Goal: Task Accomplishment & Management: Manage account settings

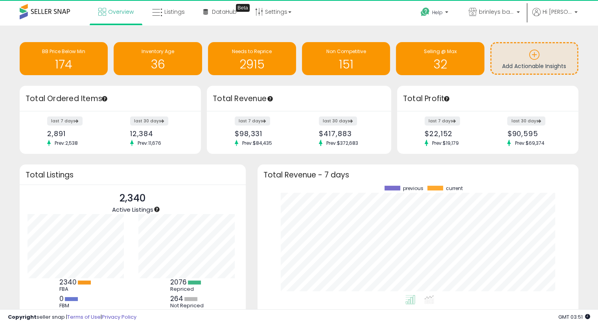
scroll to position [79, 108]
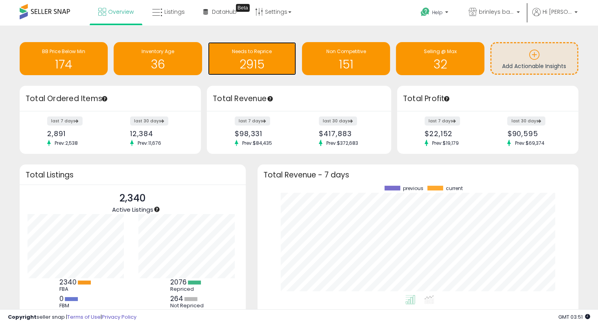
click at [240, 61] on h1 "2915" at bounding box center [252, 64] width 80 height 13
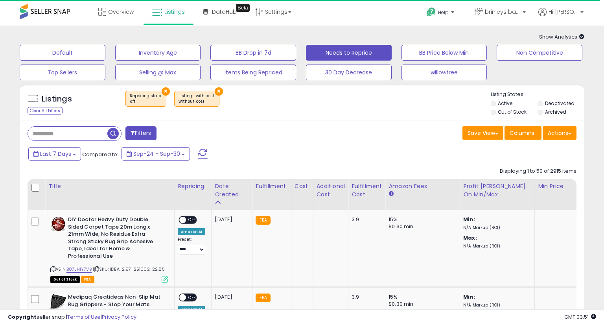
select select "**"
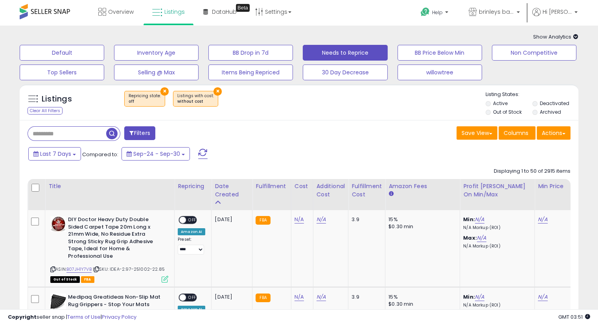
click at [486, 115] on li "Out of Stock" at bounding box center [508, 112] width 46 height 9
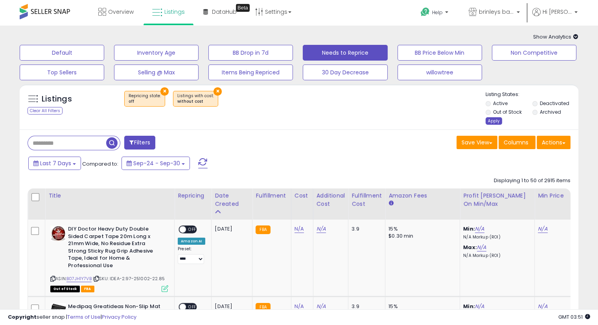
click at [495, 119] on div "Apply" at bounding box center [493, 120] width 17 height 7
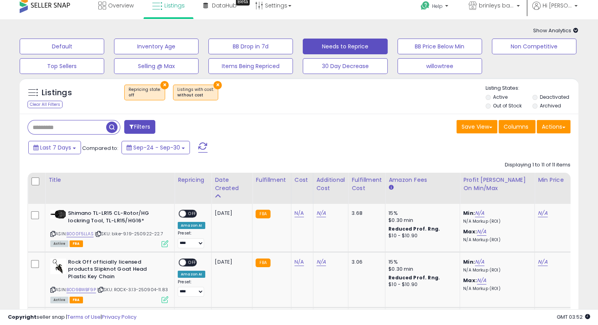
scroll to position [131, 0]
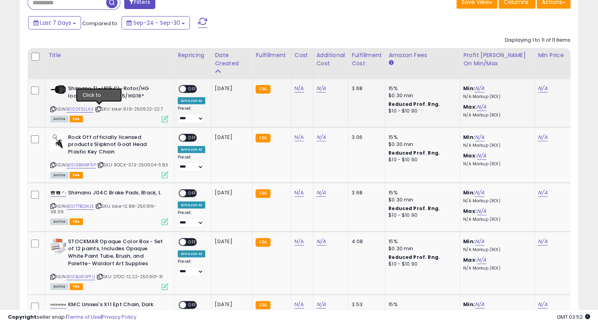
click at [99, 108] on icon at bounding box center [98, 109] width 5 height 4
click at [294, 90] on link "N/A" at bounding box center [298, 88] width 9 height 8
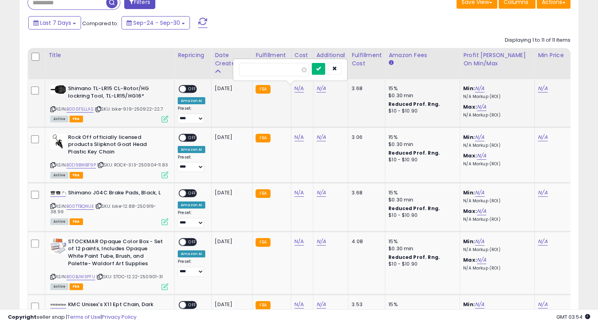
type input "*****"
click at [321, 70] on icon "submit" at bounding box center [318, 68] width 5 height 5
click at [325, 64] on button "submit" at bounding box center [318, 61] width 13 height 12
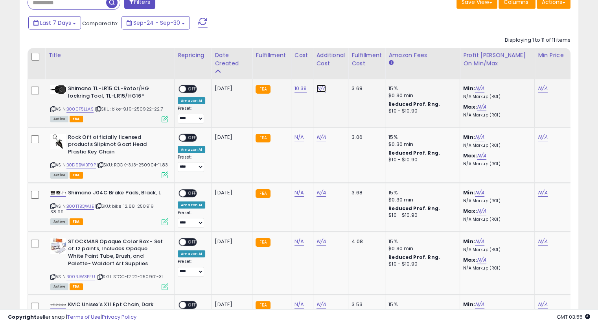
drag, startPoint x: 320, startPoint y: 89, endPoint x: 367, endPoint y: 107, distance: 50.5
click at [320, 89] on link "N/A" at bounding box center [320, 88] width 9 height 8
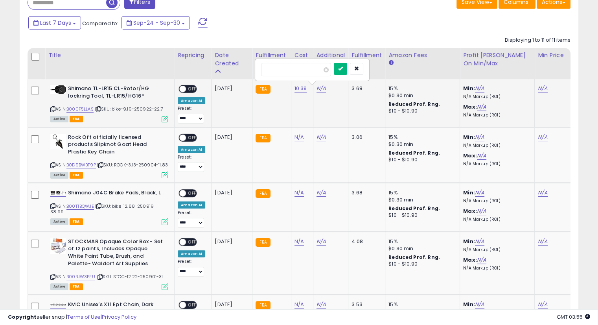
type input "****"
click at [347, 72] on button "submit" at bounding box center [340, 69] width 13 height 12
click at [343, 59] on icon "submit" at bounding box center [340, 60] width 5 height 5
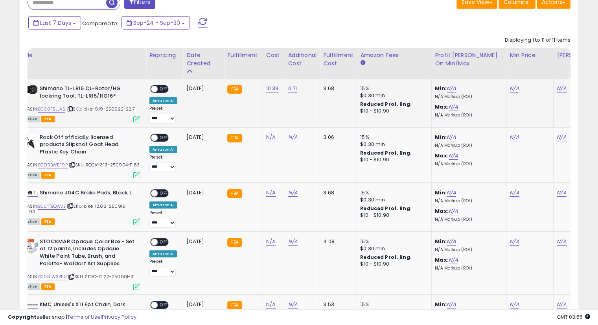
scroll to position [0, 24]
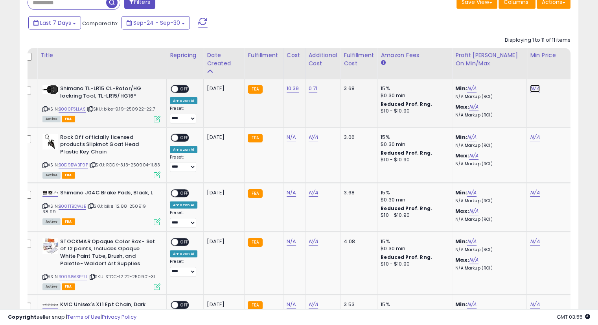
click at [531, 88] on link "N/A" at bounding box center [534, 88] width 9 height 8
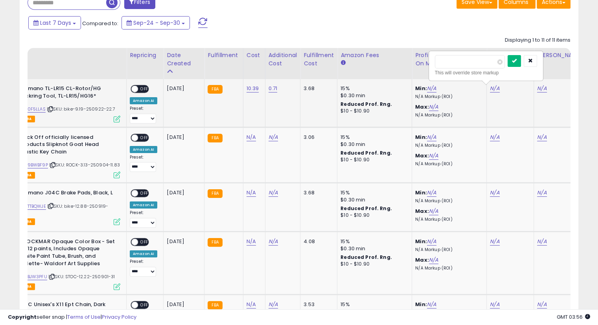
type input "****"
click at [516, 60] on icon "submit" at bounding box center [514, 60] width 5 height 5
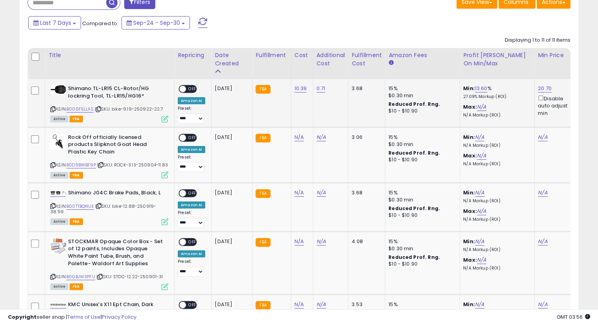
scroll to position [0, 20]
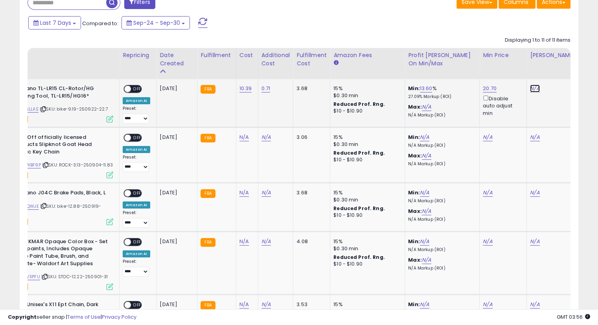
click at [534, 87] on link "N/A" at bounding box center [534, 88] width 9 height 8
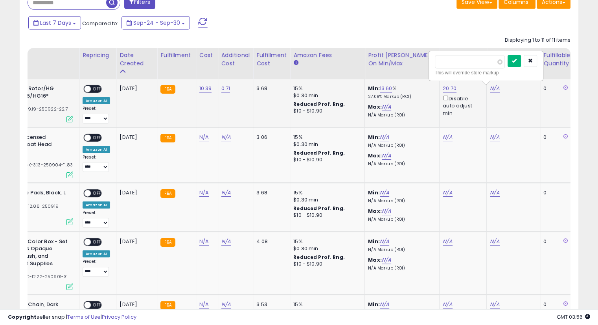
type input "****"
click at [521, 56] on button "submit" at bounding box center [513, 61] width 13 height 12
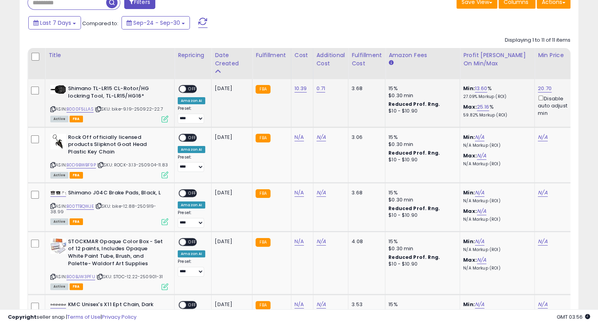
click at [188, 88] on span "OFF" at bounding box center [192, 89] width 13 height 7
click at [103, 164] on icon at bounding box center [100, 165] width 5 height 4
click at [103, 165] on icon at bounding box center [100, 165] width 5 height 4
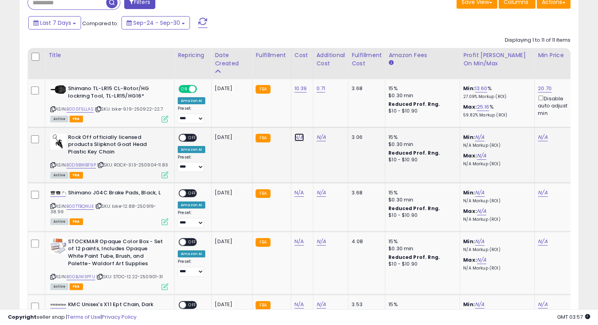
click at [298, 136] on link "N/A" at bounding box center [298, 137] width 9 height 8
type input "****"
click at [325, 120] on button "submit" at bounding box center [318, 117] width 13 height 12
click at [321, 110] on icon "submit" at bounding box center [318, 108] width 5 height 5
click at [319, 136] on link "N/A" at bounding box center [320, 137] width 9 height 8
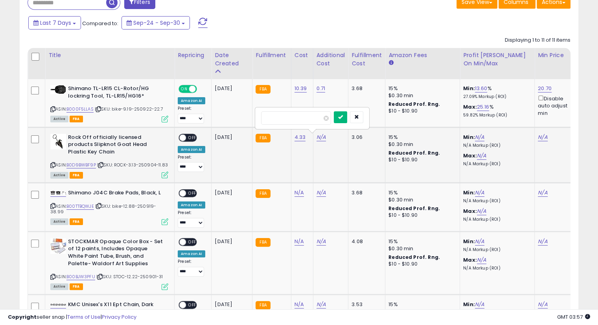
type input "****"
click at [347, 120] on button "submit" at bounding box center [340, 117] width 13 height 12
click at [343, 109] on icon "submit" at bounding box center [340, 108] width 5 height 5
click at [541, 137] on link "N/A" at bounding box center [542, 137] width 9 height 8
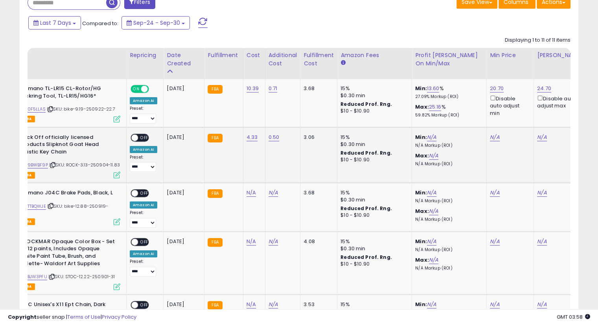
scroll to position [0, 48]
click at [469, 107] on input "number" at bounding box center [470, 109] width 70 height 13
type input "****"
click at [516, 110] on icon "submit" at bounding box center [514, 108] width 5 height 5
click at [538, 136] on link "N/A" at bounding box center [541, 137] width 9 height 8
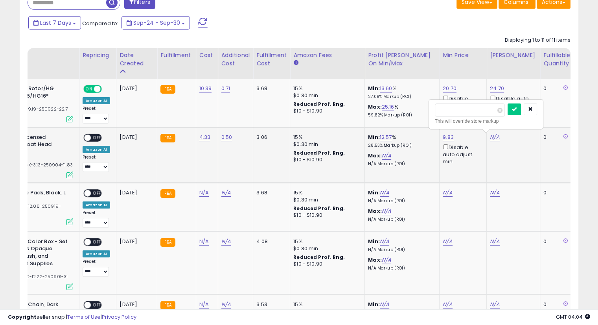
scroll to position [0, 95]
type input "*****"
click at [516, 110] on icon "submit" at bounding box center [514, 108] width 5 height 5
click at [97, 140] on span "OFF" at bounding box center [97, 137] width 13 height 7
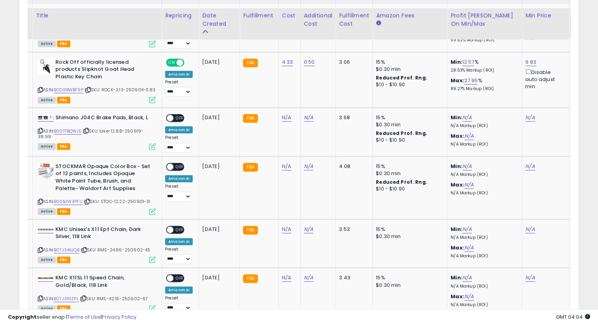
scroll to position [217, 0]
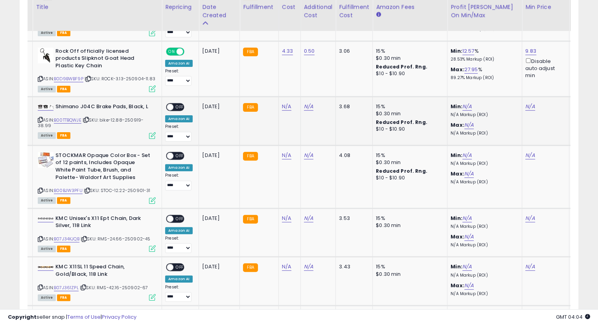
click at [88, 120] on icon at bounding box center [86, 120] width 5 height 4
click at [282, 106] on link "N/A" at bounding box center [286, 107] width 9 height 8
type input "*****"
click at [308, 87] on icon "submit" at bounding box center [305, 86] width 5 height 5
click at [312, 82] on button "submit" at bounding box center [305, 79] width 13 height 12
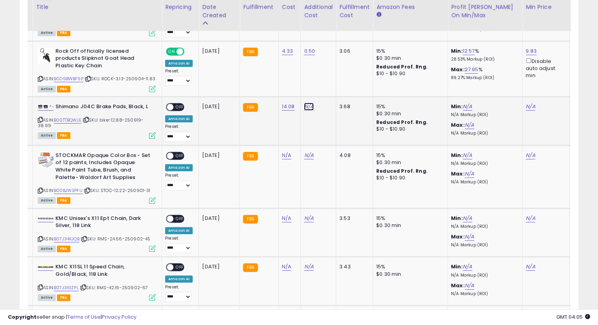
click at [304, 106] on link "N/A" at bounding box center [308, 107] width 9 height 8
type input "****"
click at [330, 84] on icon "submit" at bounding box center [327, 86] width 5 height 5
click at [334, 82] on button "submit" at bounding box center [327, 79] width 13 height 12
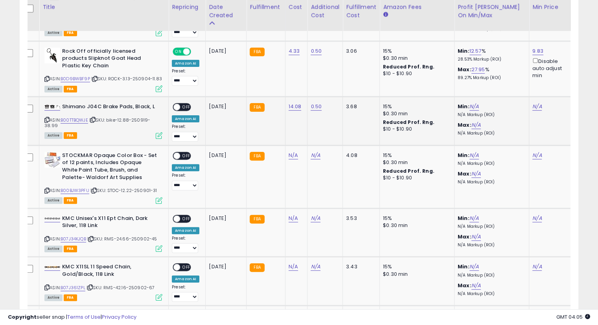
scroll to position [0, 0]
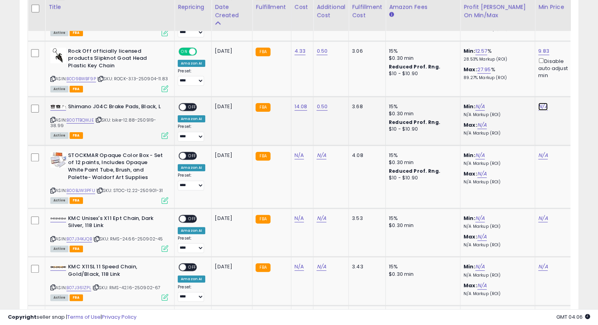
drag, startPoint x: 538, startPoint y: 106, endPoint x: 542, endPoint y: 108, distance: 4.8
click at [538, 106] on link "N/A" at bounding box center [542, 107] width 9 height 8
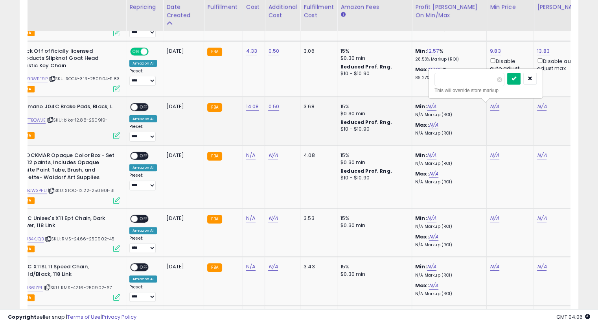
type input "*****"
click at [520, 81] on button "submit" at bounding box center [513, 79] width 13 height 12
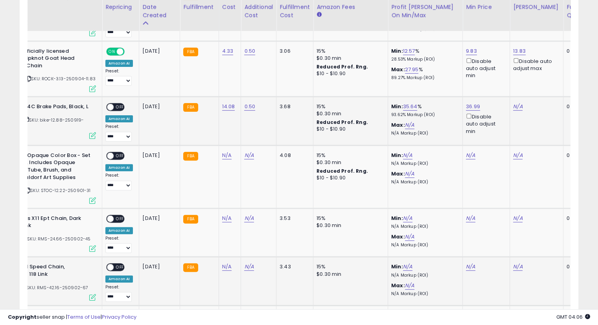
scroll to position [0, 74]
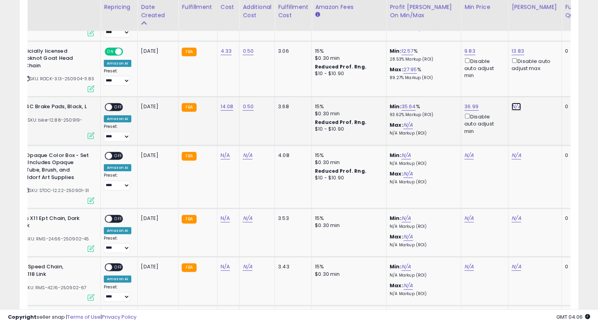
click at [511, 106] on link "N/A" at bounding box center [515, 107] width 9 height 8
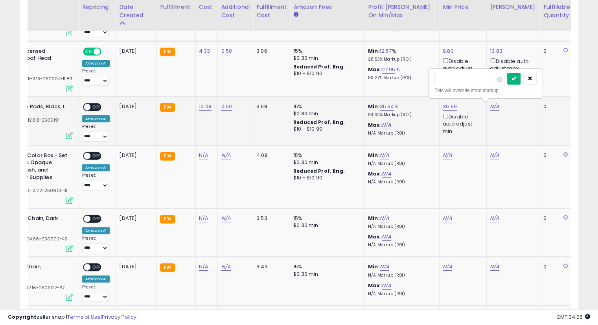
type input "*****"
click at [520, 83] on button "submit" at bounding box center [513, 79] width 13 height 12
click at [94, 108] on span "OFF" at bounding box center [96, 107] width 13 height 7
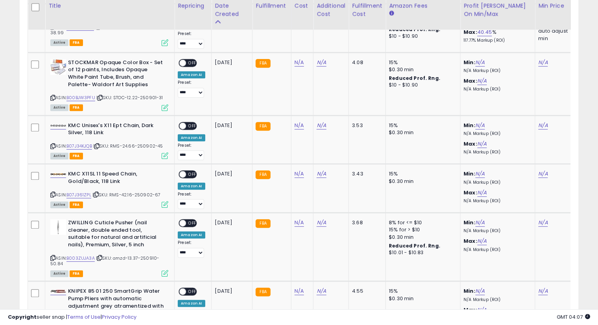
scroll to position [313, 0]
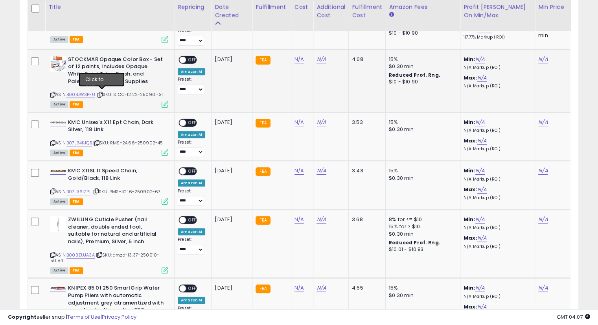
click at [101, 94] on icon at bounding box center [99, 94] width 5 height 4
click at [297, 57] on link "N/A" at bounding box center [298, 59] width 9 height 8
type input "*****"
click at [325, 36] on button "submit" at bounding box center [318, 39] width 13 height 12
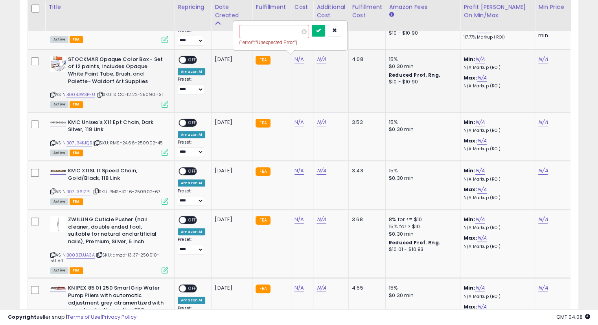
click at [325, 27] on button "submit" at bounding box center [318, 31] width 13 height 12
click at [322, 56] on link "N/A" at bounding box center [320, 59] width 9 height 8
type input "*"
click at [347, 34] on button "submit" at bounding box center [340, 39] width 13 height 12
click at [343, 31] on icon "submit" at bounding box center [340, 30] width 5 height 5
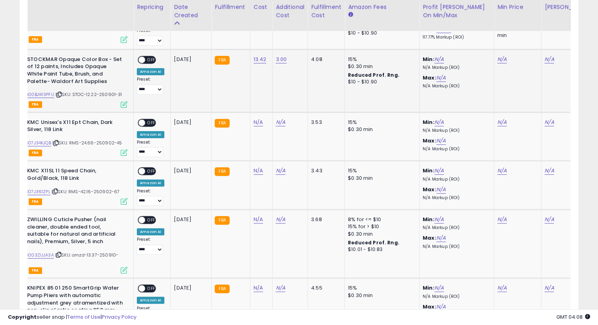
scroll to position [0, 48]
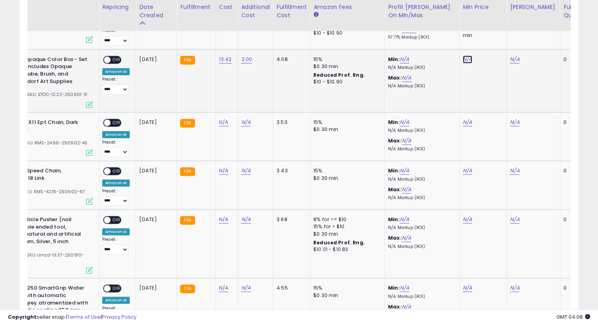
click at [463, 57] on link "N/A" at bounding box center [467, 59] width 9 height 8
type input "**"
click at [493, 35] on button "submit" at bounding box center [486, 31] width 13 height 12
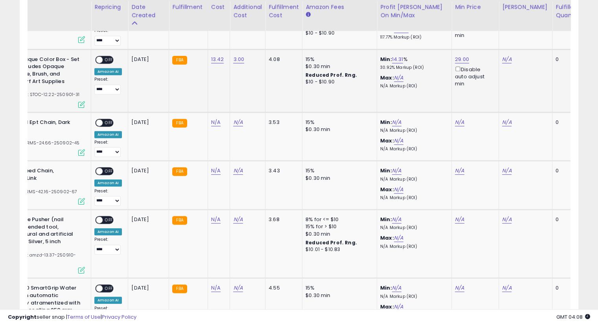
scroll to position [0, 94]
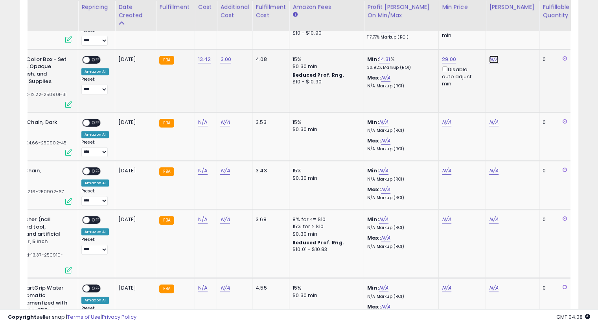
click at [495, 56] on link "N/A" at bounding box center [493, 59] width 9 height 8
type input "**"
click at [520, 29] on button "submit" at bounding box center [512, 31] width 13 height 12
click at [92, 58] on span "OFF" at bounding box center [96, 59] width 13 height 7
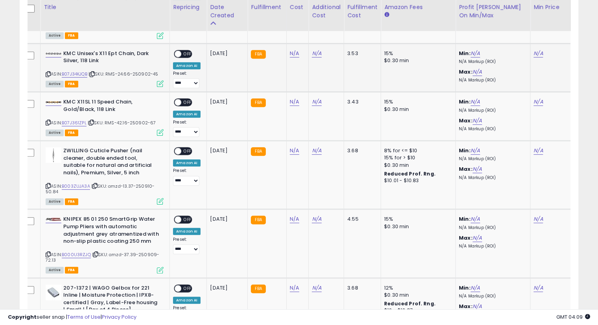
click at [94, 73] on icon at bounding box center [92, 74] width 5 height 4
click at [292, 53] on link "N/A" at bounding box center [294, 54] width 9 height 8
type input "*****"
click at [320, 30] on button "submit" at bounding box center [313, 33] width 13 height 12
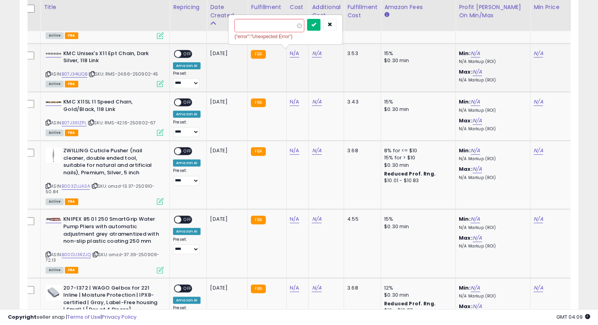
click at [316, 27] on icon "submit" at bounding box center [313, 24] width 5 height 5
drag, startPoint x: 316, startPoint y: 51, endPoint x: 373, endPoint y: 64, distance: 57.5
click at [316, 51] on link "N/A" at bounding box center [317, 54] width 9 height 8
type input "****"
click at [340, 34] on icon "submit" at bounding box center [337, 32] width 5 height 5
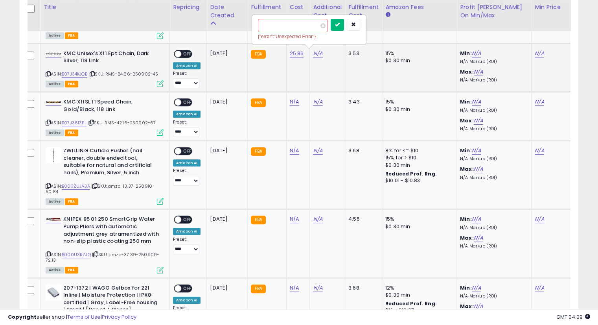
click at [344, 27] on button "submit" at bounding box center [337, 25] width 13 height 12
click at [540, 55] on link "N/A" at bounding box center [538, 54] width 9 height 8
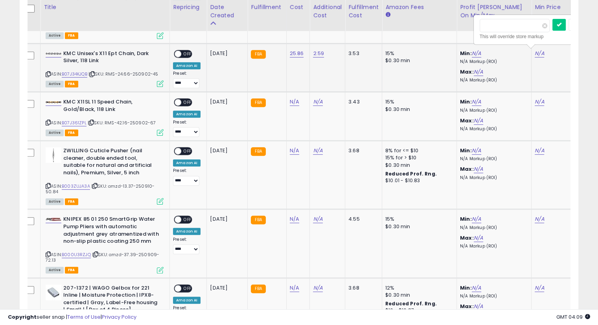
scroll to position [0, 50]
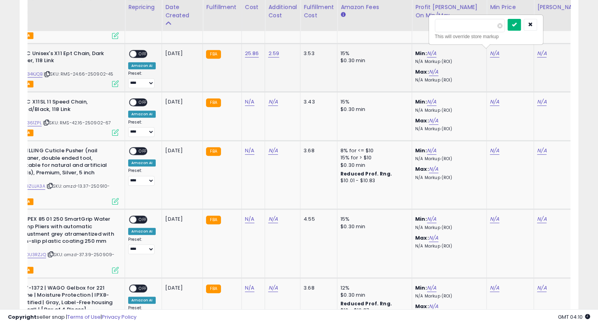
type input "**"
click at [521, 27] on button "submit" at bounding box center [513, 25] width 13 height 12
drag, startPoint x: 538, startPoint y: 53, endPoint x: 550, endPoint y: 58, distance: 13.2
click at [538, 53] on link "N/A" at bounding box center [541, 54] width 9 height 8
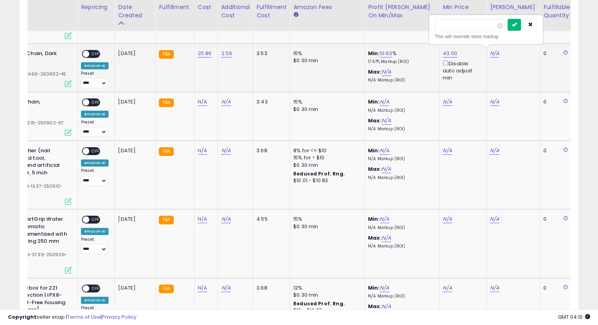
type input "**"
click at [521, 26] on button "submit" at bounding box center [513, 25] width 13 height 12
click at [96, 50] on span "OFF" at bounding box center [95, 53] width 13 height 7
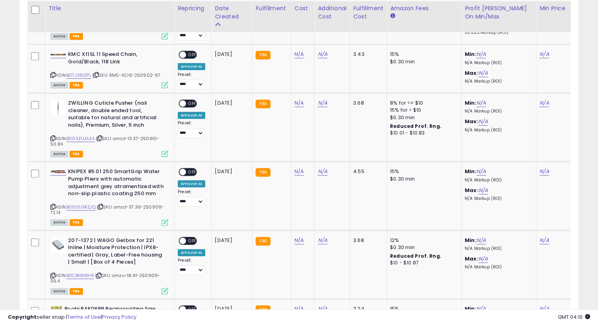
scroll to position [430, 0]
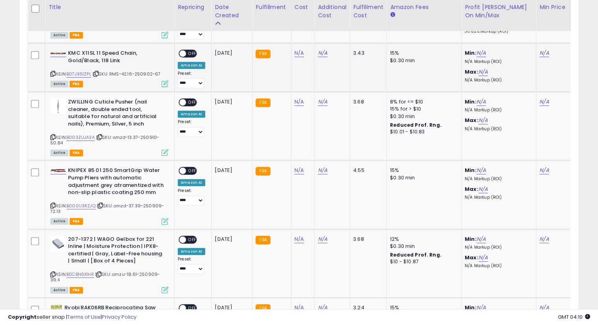
click at [98, 72] on icon at bounding box center [96, 74] width 5 height 4
click at [99, 89] on td "KMC X11SL 11 Speed Chain, Gold/Black, 118 Link ASIN: B07J361ZPL | SKU: RMS-42.1…" at bounding box center [109, 67] width 129 height 49
click at [97, 72] on icon at bounding box center [96, 74] width 5 height 4
click at [295, 53] on link "N/A" at bounding box center [298, 53] width 9 height 8
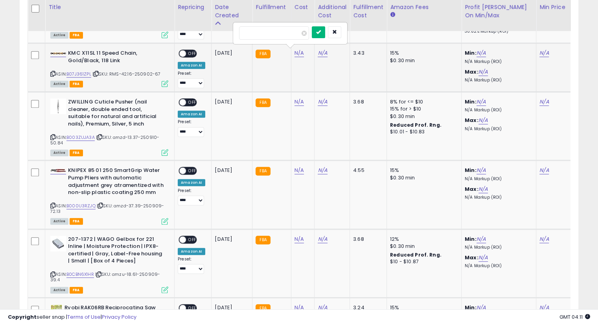
type input "*****"
click at [321, 30] on icon "submit" at bounding box center [318, 31] width 5 height 5
click at [325, 20] on button "submit" at bounding box center [318, 24] width 13 height 12
drag, startPoint x: 322, startPoint y: 53, endPoint x: 336, endPoint y: 55, distance: 13.6
click at [322, 53] on link "N/A" at bounding box center [322, 53] width 9 height 8
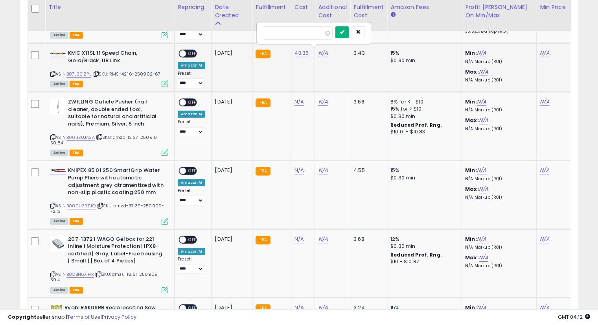
type input "****"
click at [349, 29] on button "submit" at bounding box center [341, 32] width 13 height 12
click at [344, 22] on icon "submit" at bounding box center [342, 24] width 5 height 5
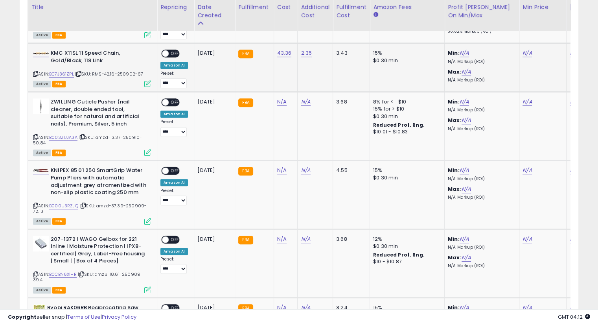
scroll to position [0, 30]
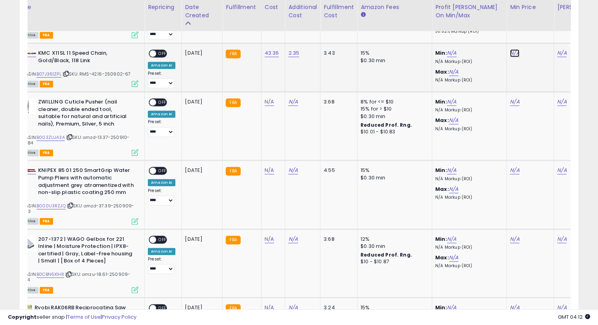
click at [511, 50] on link "N/A" at bounding box center [514, 53] width 9 height 8
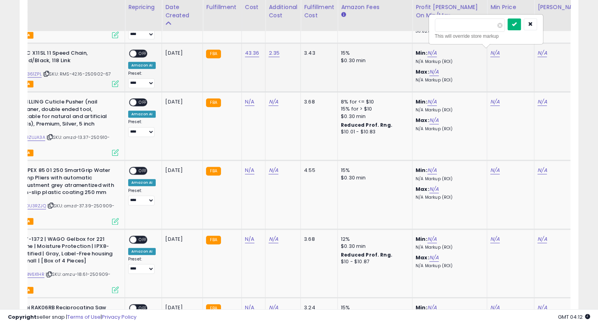
type input "**"
click at [521, 20] on button "submit" at bounding box center [513, 24] width 13 height 12
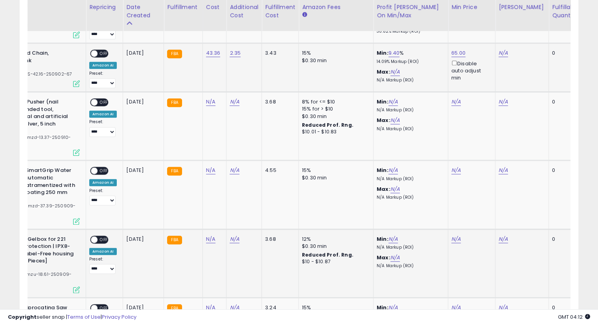
scroll to position [0, 90]
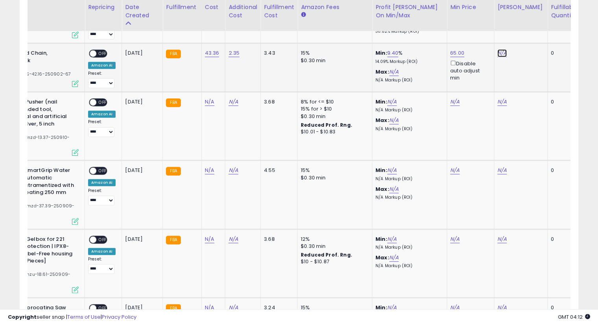
click at [501, 51] on link "N/A" at bounding box center [501, 53] width 9 height 8
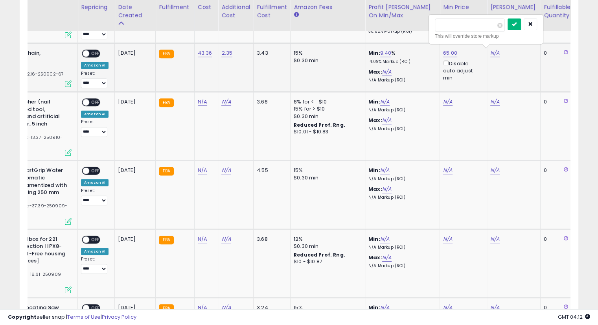
type input "**"
click at [521, 27] on button "submit" at bounding box center [513, 24] width 13 height 12
click at [98, 53] on span "OFF" at bounding box center [95, 53] width 13 height 7
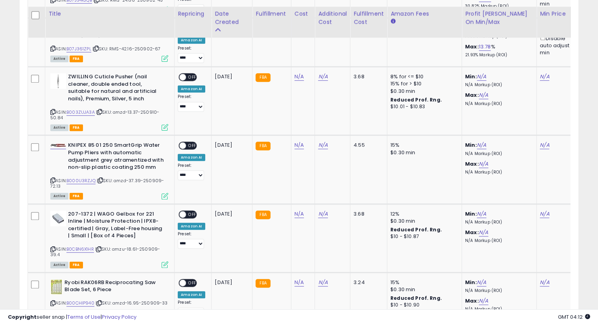
scroll to position [475, 0]
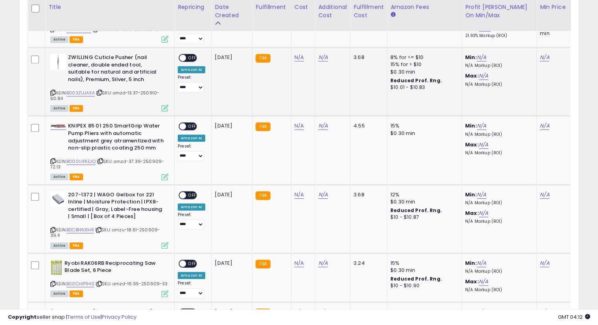
click at [99, 92] on icon at bounding box center [99, 92] width 5 height 4
click at [294, 57] on link "N/A" at bounding box center [298, 57] width 9 height 8
type input "*****"
click at [325, 39] on button "submit" at bounding box center [318, 36] width 13 height 12
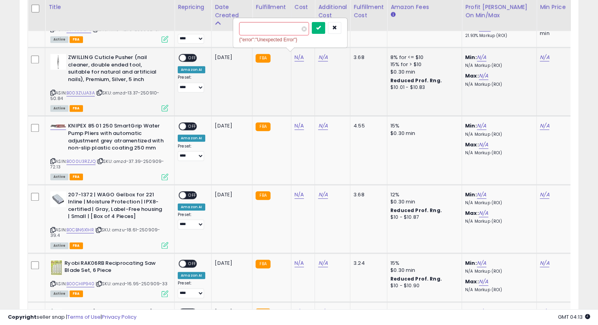
click at [321, 27] on icon "submit" at bounding box center [318, 27] width 5 height 5
click at [318, 53] on link "N/A" at bounding box center [322, 57] width 9 height 8
type input "****"
click at [349, 39] on button "submit" at bounding box center [341, 36] width 13 height 12
click at [344, 26] on icon "submit" at bounding box center [342, 27] width 5 height 5
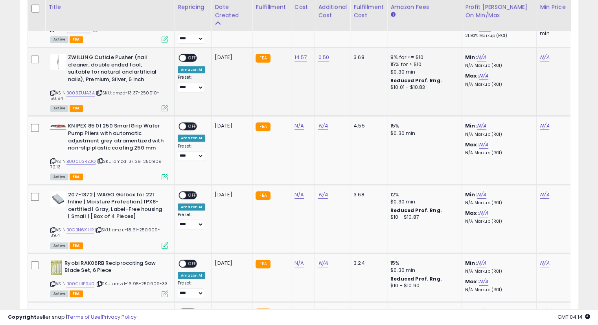
click at [536, 55] on td "N/A" at bounding box center [559, 82] width 47 height 68
click at [549, 57] on div "N/A" at bounding box center [559, 57] width 38 height 7
click at [543, 58] on link "N/A" at bounding box center [544, 57] width 9 height 8
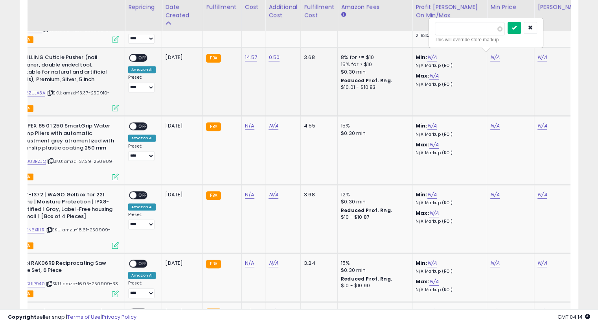
type input "*****"
click at [516, 28] on icon "submit" at bounding box center [514, 27] width 5 height 5
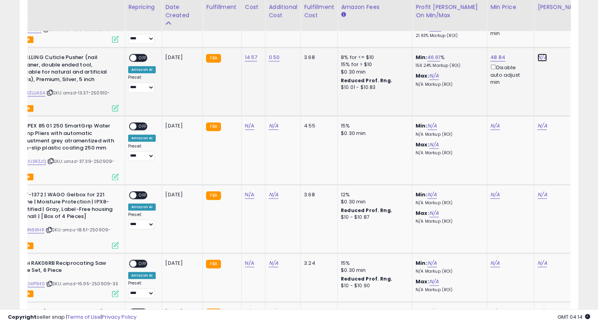
click at [542, 54] on link "N/A" at bounding box center [541, 57] width 9 height 8
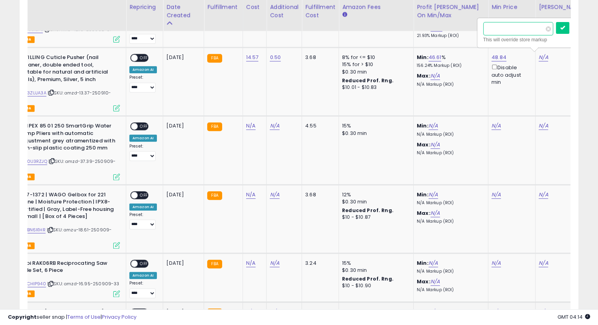
scroll to position [0, 57]
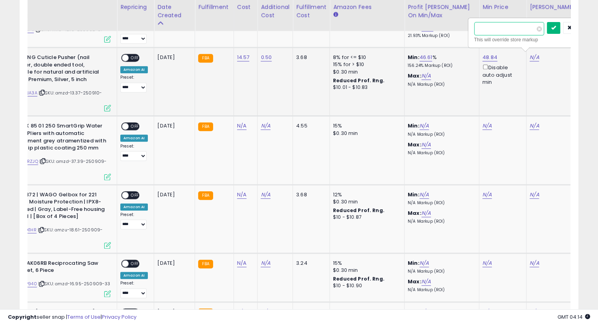
type input "*****"
click at [560, 26] on button "submit" at bounding box center [553, 28] width 13 height 12
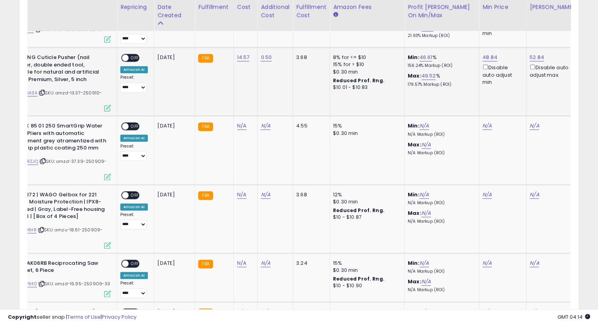
click at [135, 55] on span "OFF" at bounding box center [135, 58] width 13 height 7
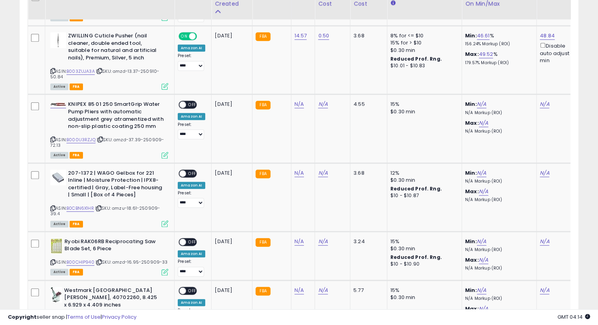
scroll to position [485, 0]
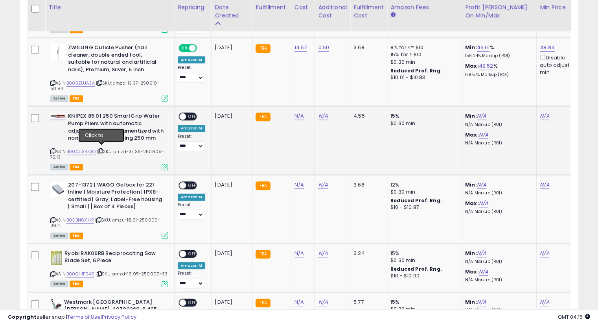
click at [102, 149] on icon at bounding box center [100, 151] width 5 height 4
click at [100, 149] on icon at bounding box center [100, 151] width 5 height 4
drag, startPoint x: 299, startPoint y: 114, endPoint x: 310, endPoint y: 120, distance: 12.5
click at [299, 114] on link "N/A" at bounding box center [298, 116] width 9 height 8
type input "*****"
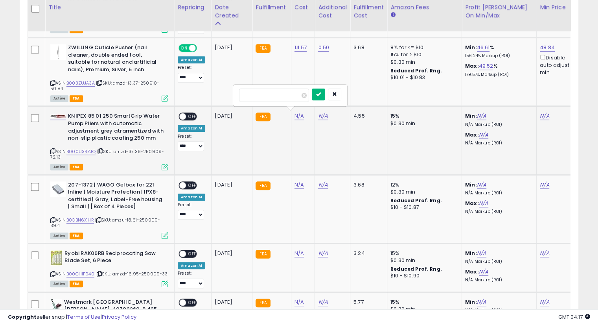
click at [321, 93] on icon "submit" at bounding box center [318, 94] width 5 height 5
click at [325, 84] on button "submit" at bounding box center [318, 87] width 13 height 12
drag, startPoint x: 319, startPoint y: 112, endPoint x: 372, endPoint y: 127, distance: 54.9
click at [319, 112] on link "N/A" at bounding box center [322, 116] width 9 height 8
type input "****"
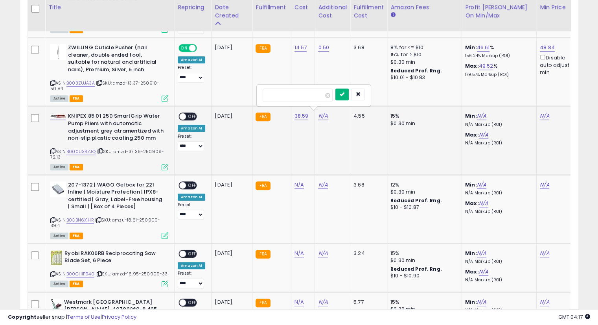
click at [349, 95] on button "submit" at bounding box center [341, 94] width 13 height 12
click at [349, 89] on button "submit" at bounding box center [341, 87] width 13 height 12
click at [544, 114] on link "N/A" at bounding box center [544, 116] width 9 height 8
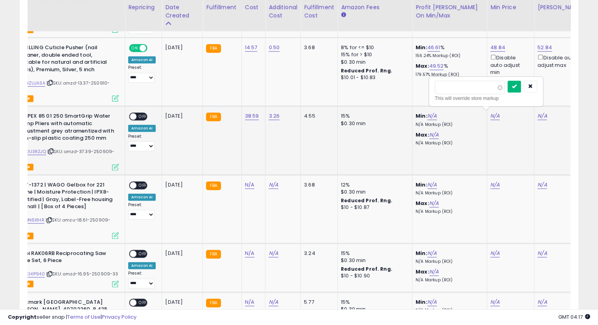
type input "*****"
click at [521, 90] on button "submit" at bounding box center [513, 87] width 13 height 12
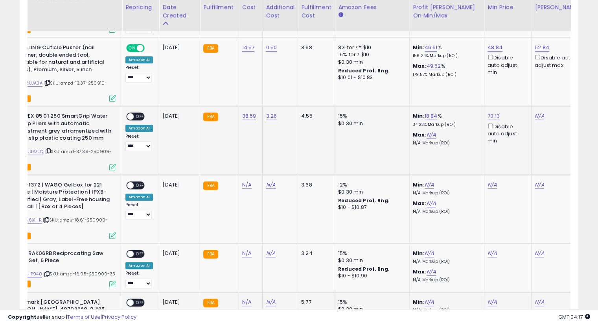
scroll to position [0, 140]
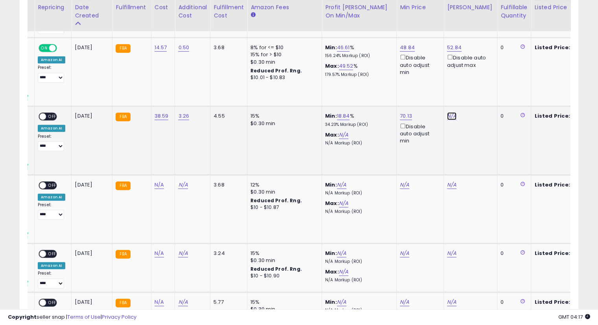
click at [447, 114] on link "N/A" at bounding box center [451, 116] width 9 height 8
type input "*****"
click at [477, 85] on button "submit" at bounding box center [470, 87] width 13 height 12
click at [53, 113] on span "OFF" at bounding box center [52, 116] width 13 height 7
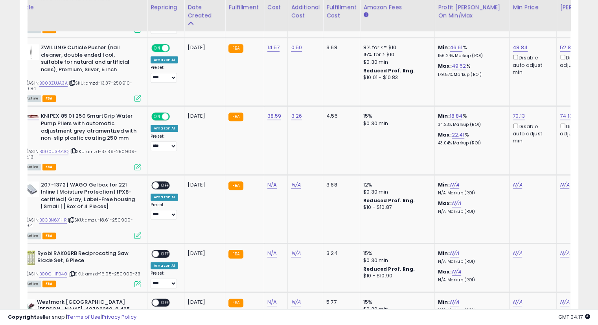
scroll to position [0, 0]
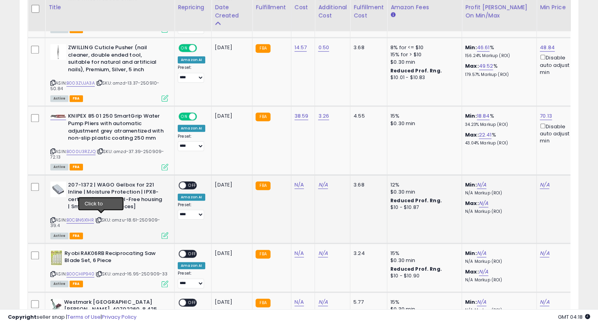
click at [101, 218] on icon at bounding box center [98, 220] width 5 height 4
drag, startPoint x: 296, startPoint y: 181, endPoint x: 299, endPoint y: 180, distance: 4.1
click at [295, 181] on link "N/A" at bounding box center [298, 185] width 9 height 8
type input "*****"
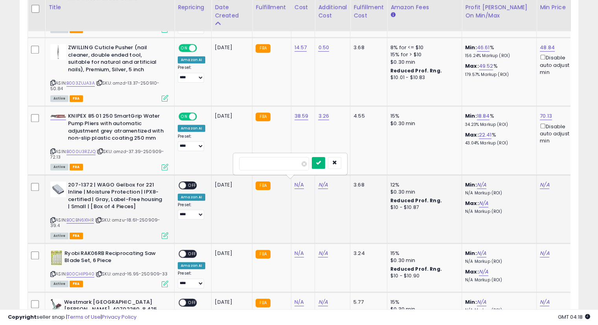
click at [321, 161] on icon "submit" at bounding box center [318, 162] width 5 height 5
click at [325, 159] on button "submit" at bounding box center [318, 155] width 13 height 12
drag, startPoint x: 321, startPoint y: 181, endPoint x: 343, endPoint y: 184, distance: 22.2
click at [321, 181] on link "N/A" at bounding box center [322, 185] width 9 height 8
type input "****"
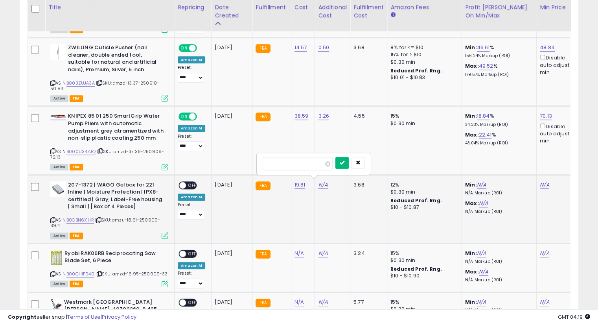
click at [349, 167] on button "submit" at bounding box center [341, 163] width 13 height 12
click at [356, 162] on div at bounding box center [349, 156] width 29 height 14
click at [344, 152] on icon "submit" at bounding box center [342, 154] width 5 height 5
click at [541, 183] on link "N/A" at bounding box center [544, 185] width 9 height 8
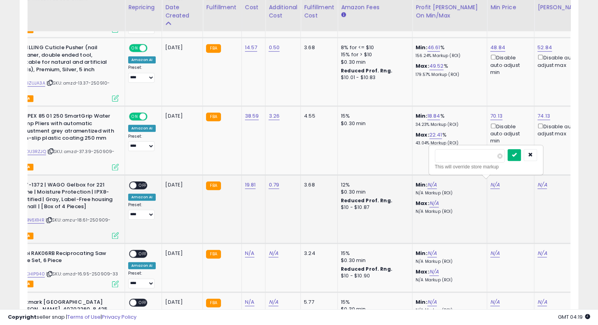
type input "****"
click at [516, 152] on icon "submit" at bounding box center [514, 154] width 5 height 5
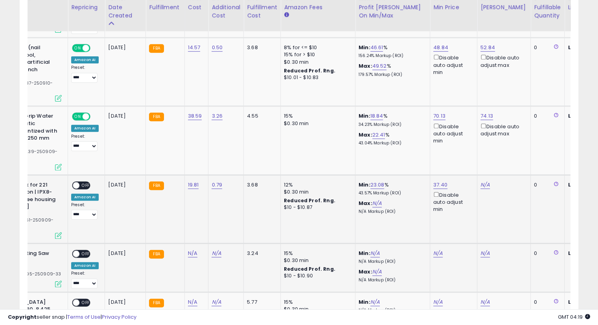
scroll to position [0, 108]
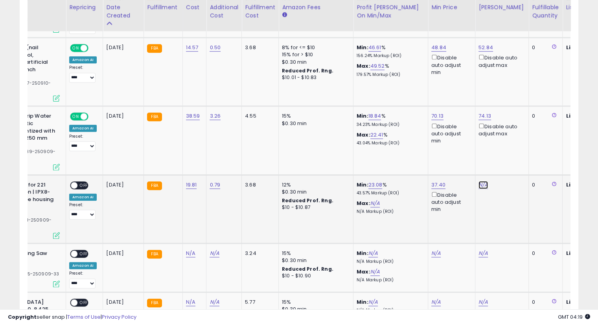
click at [478, 181] on link "N/A" at bounding box center [482, 185] width 9 height 8
type input "****"
click at [509, 151] on button "submit" at bounding box center [502, 155] width 13 height 12
click at [79, 182] on span "OFF" at bounding box center [83, 185] width 13 height 7
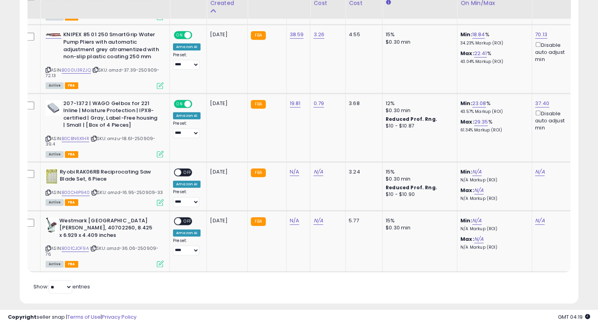
scroll to position [571, 0]
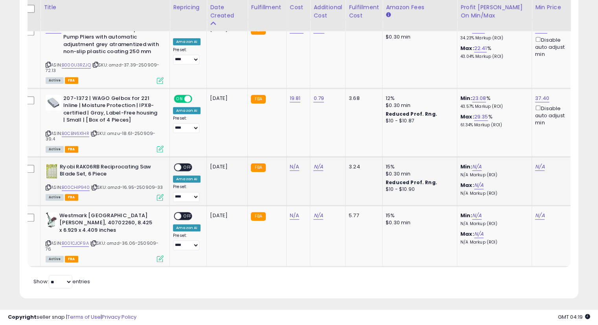
click at [95, 185] on icon at bounding box center [94, 187] width 5 height 4
drag, startPoint x: 292, startPoint y: 165, endPoint x: 297, endPoint y: 165, distance: 5.1
click at [292, 165] on link "N/A" at bounding box center [294, 167] width 9 height 8
type input "*****"
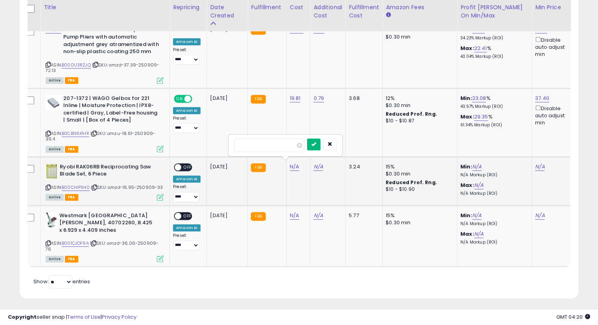
click at [316, 144] on icon "submit" at bounding box center [313, 143] width 5 height 5
click at [316, 136] on icon "submit" at bounding box center [313, 136] width 5 height 5
click at [313, 164] on link "N/A" at bounding box center [317, 167] width 9 height 8
type input "****"
click at [344, 142] on button "submit" at bounding box center [337, 144] width 13 height 12
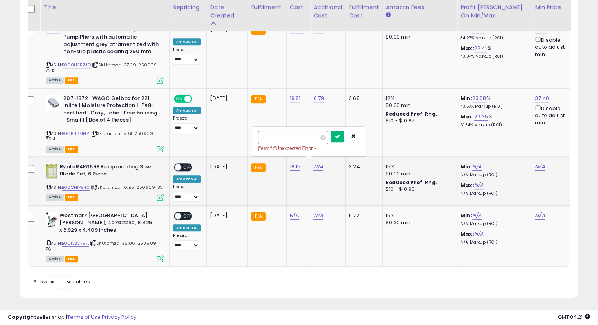
click at [340, 136] on icon "submit" at bounding box center [337, 136] width 5 height 5
click at [535, 163] on link "N/A" at bounding box center [539, 167] width 9 height 8
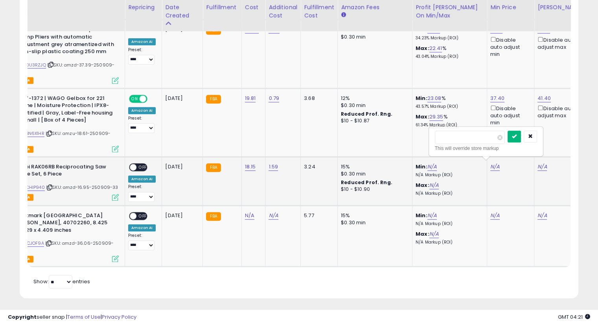
type input "**"
click at [521, 132] on button "submit" at bounding box center [513, 136] width 13 height 12
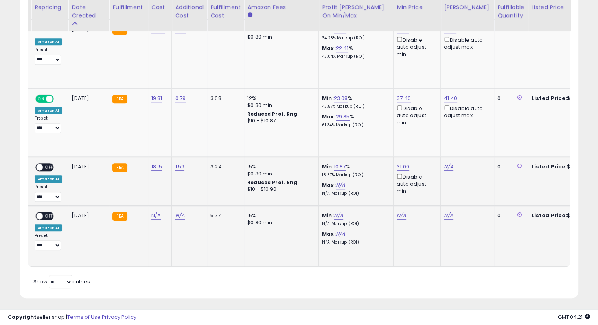
scroll to position [0, 190]
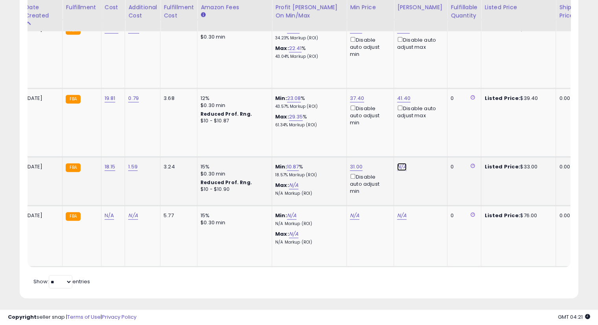
click at [401, 163] on link "N/A" at bounding box center [401, 167] width 9 height 8
type input "**"
click at [428, 134] on button "submit" at bounding box center [420, 136] width 13 height 12
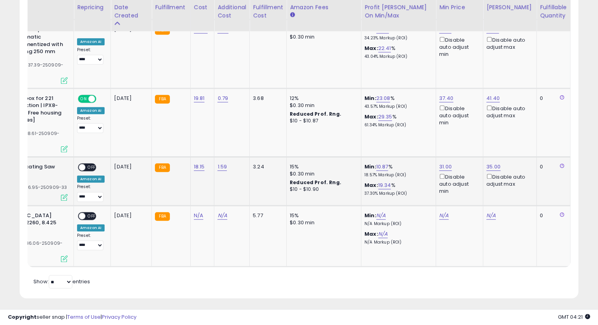
scroll to position [0, 0]
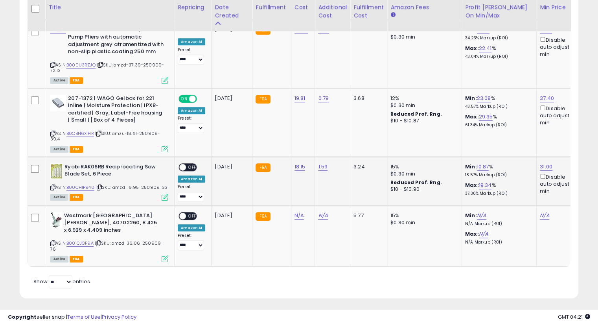
drag, startPoint x: 194, startPoint y: 163, endPoint x: 362, endPoint y: 251, distance: 189.0
click at [194, 163] on span "OFF" at bounding box center [192, 166] width 13 height 7
click at [101, 241] on icon at bounding box center [98, 243] width 5 height 4
click at [99, 241] on icon at bounding box center [98, 243] width 5 height 4
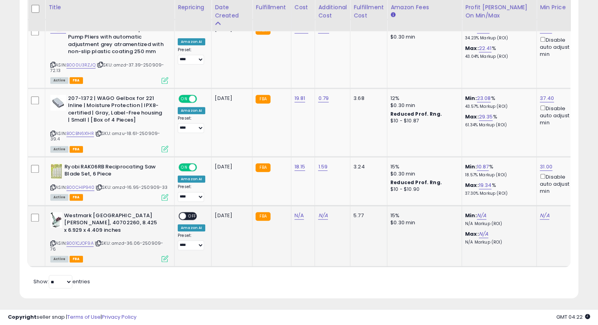
click at [99, 241] on icon at bounding box center [98, 243] width 5 height 4
click at [296, 213] on link "N/A" at bounding box center [298, 215] width 9 height 8
type input "*****"
click at [321, 191] on icon "submit" at bounding box center [318, 192] width 5 height 5
click at [325, 183] on button "submit" at bounding box center [318, 185] width 13 height 12
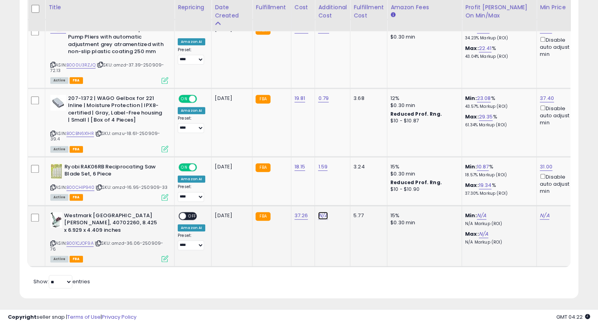
click at [319, 211] on link "N/A" at bounding box center [322, 215] width 9 height 8
type input "****"
click at [344, 190] on icon "submit" at bounding box center [342, 192] width 5 height 5
click at [349, 187] on button "submit" at bounding box center [341, 185] width 13 height 12
click at [541, 211] on link "N/A" at bounding box center [544, 215] width 9 height 8
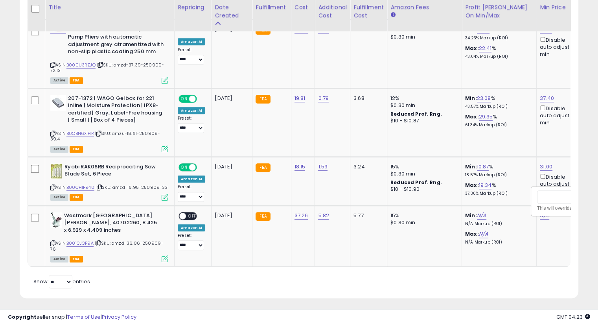
scroll to position [0, 50]
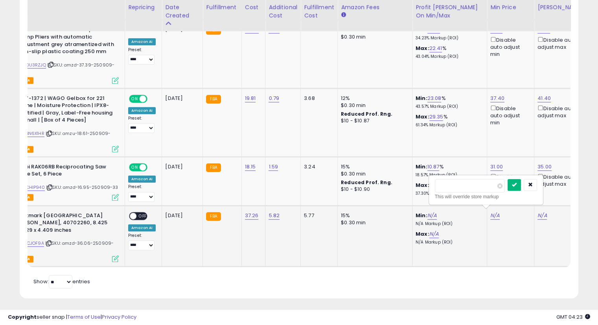
type input "**"
click at [516, 182] on icon "submit" at bounding box center [514, 184] width 5 height 5
click at [537, 212] on link "N/A" at bounding box center [541, 215] width 9 height 8
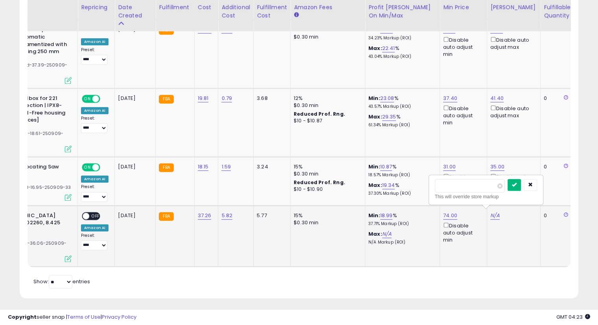
type input "**"
click at [521, 186] on button "submit" at bounding box center [513, 185] width 13 height 12
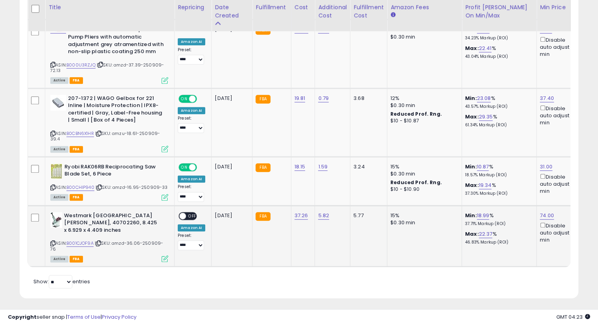
click at [196, 212] on span "OFF" at bounding box center [192, 215] width 13 height 7
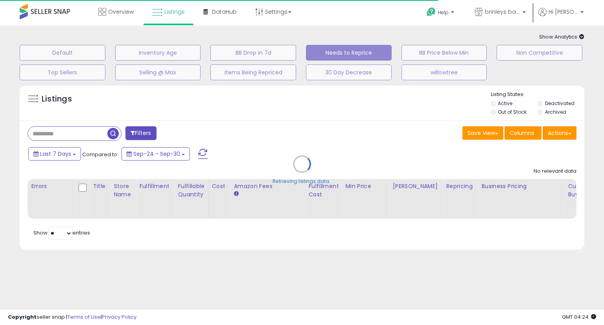
select select "**"
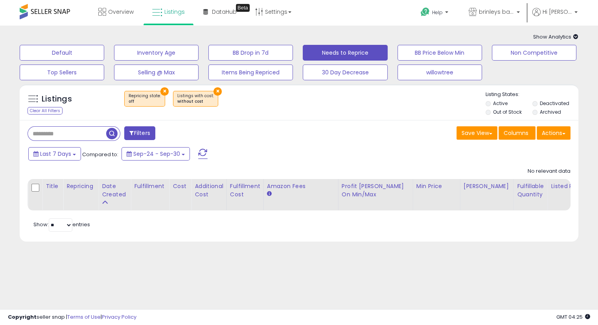
click at [428, 230] on div "Retrieving listings data.. No relevant data Title Repricing" at bounding box center [299, 198] width 543 height 70
